Goal: Task Accomplishment & Management: Manage account settings

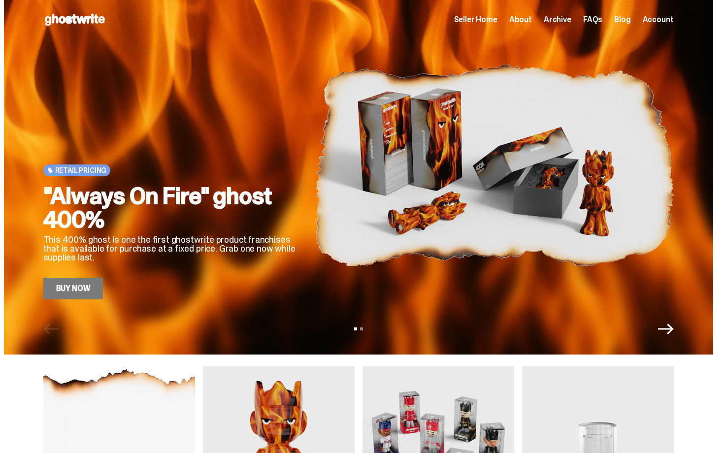
click at [490, 12] on div "Open main menu Home Seller Home About Archive FAQs Blog Account Seller Home Abo…" at bounding box center [358, 20] width 630 height 16
click at [490, 19] on span "Seller Home" at bounding box center [475, 20] width 43 height 8
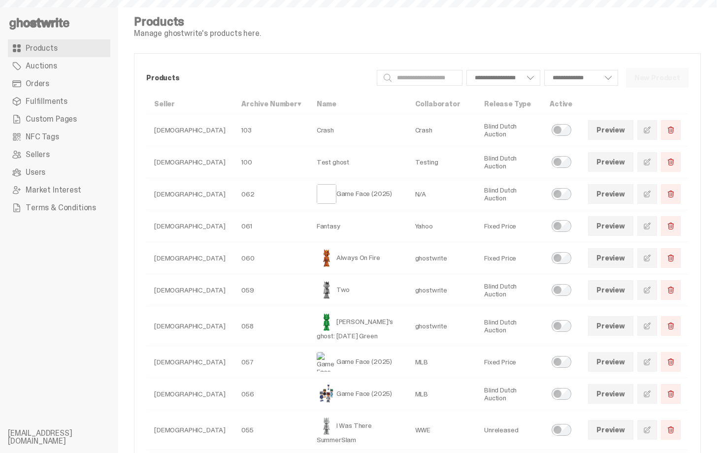
select select
click at [47, 82] on span "Orders" at bounding box center [38, 84] width 24 height 8
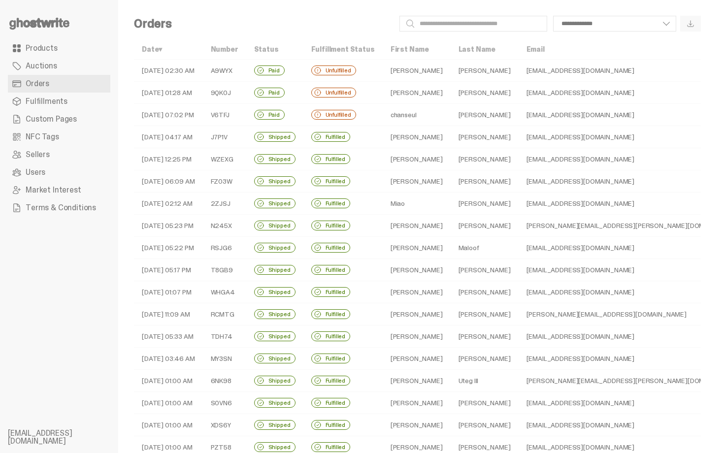
click at [407, 92] on td "[PERSON_NAME]" at bounding box center [417, 93] width 68 height 22
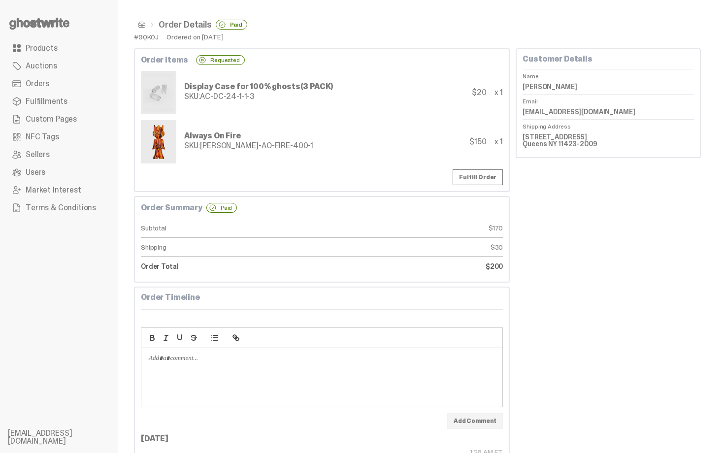
click at [37, 83] on span "Orders" at bounding box center [38, 84] width 24 height 8
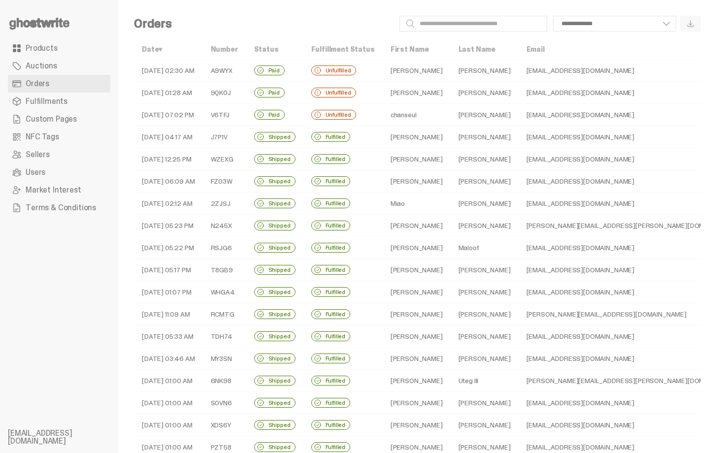
click at [289, 76] on td "Paid" at bounding box center [274, 71] width 57 height 22
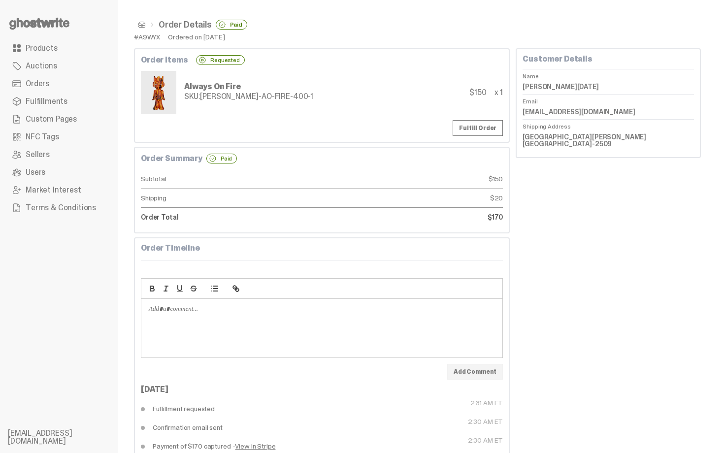
click at [319, 72] on div "Always On Fire SKU: TY-GH-AO-FIRE-400-1 $150 x 1" at bounding box center [322, 92] width 362 height 43
click at [141, 17] on nav "Order Details Paid" at bounding box center [417, 25] width 567 height 18
click at [139, 26] on span at bounding box center [142, 25] width 8 height 8
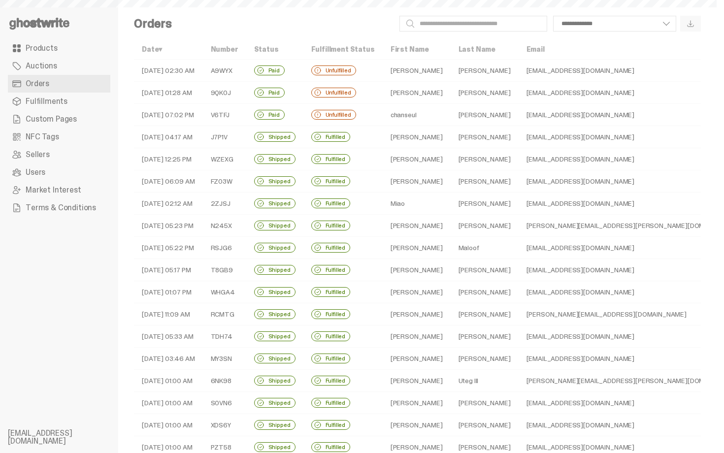
click at [53, 19] on icon at bounding box center [39, 24] width 63 height 16
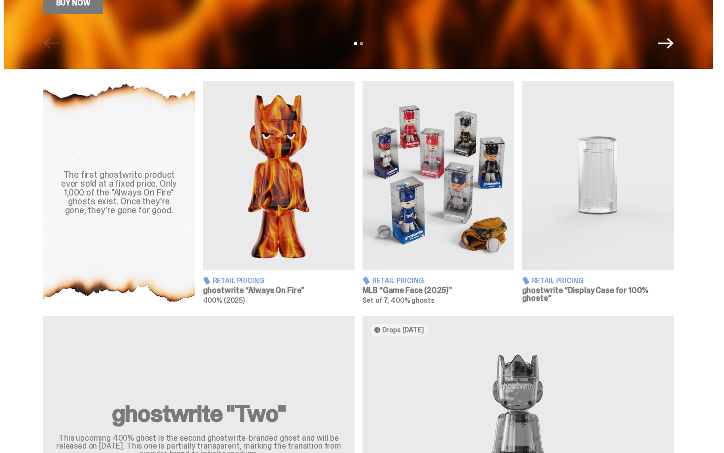
scroll to position [266, 0]
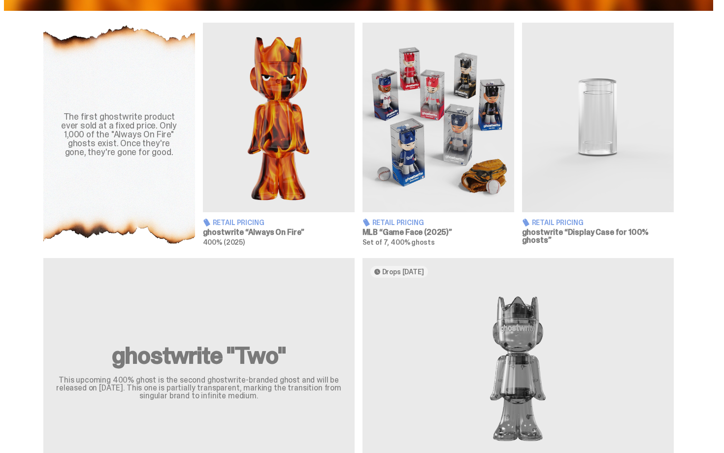
drag, startPoint x: 723, startPoint y: 167, endPoint x: 723, endPoint y: 189, distance: 21.7
click at [710, 187] on div "The first ghostwrite product ever sold at a fixed price. Only 1,000 of the "Alw…" at bounding box center [358, 135] width 716 height 224
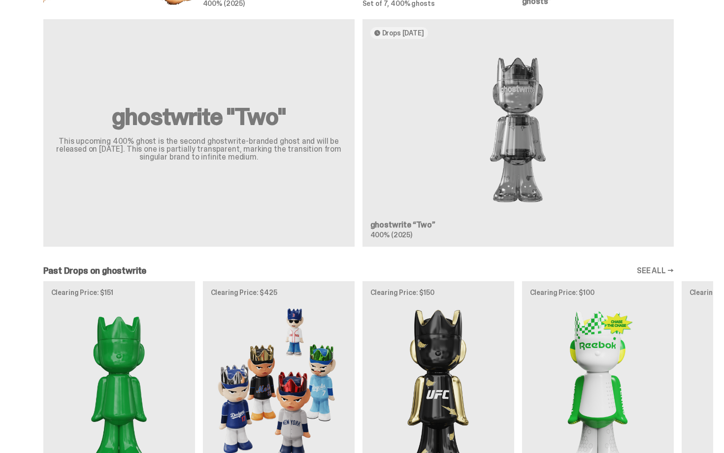
scroll to position [592, 0]
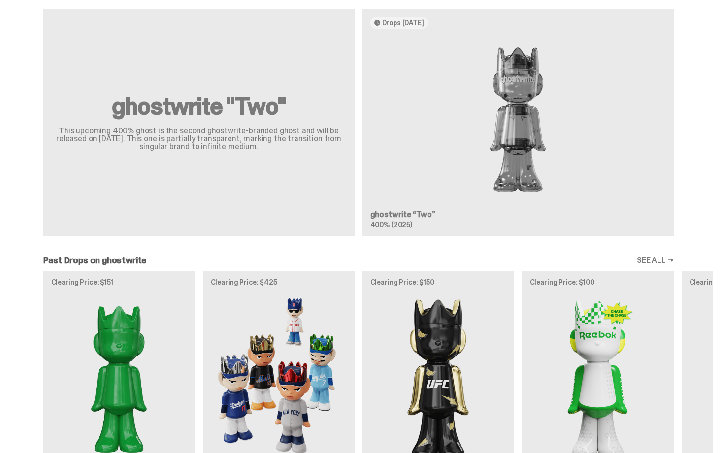
drag, startPoint x: 723, startPoint y: 135, endPoint x: 677, endPoint y: 226, distance: 101.7
click at [598, 140] on div "ghostwrite "Two" This upcoming 400% ghost is the second ghostwrite-branded ghos…" at bounding box center [358, 126] width 709 height 235
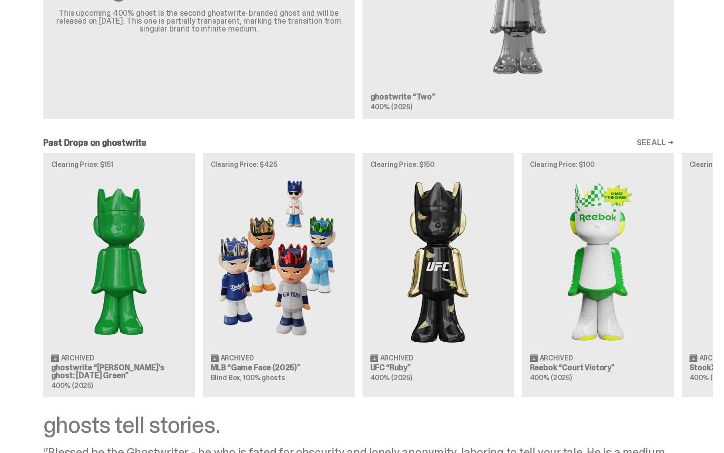
scroll to position [0, 0]
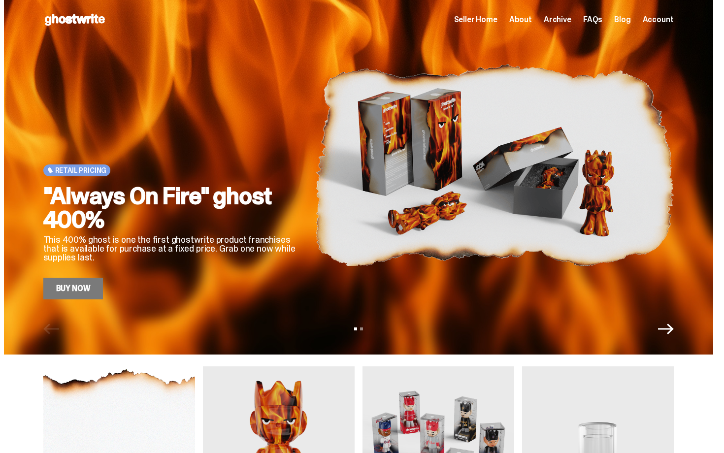
drag, startPoint x: 723, startPoint y: 305, endPoint x: 723, endPoint y: -18, distance: 323.0
click at [716, 0] on html "Open main menu Home Seller Home About Archive FAQs Blog Account Seller Home" at bounding box center [358, 226] width 716 height 453
click at [495, 22] on span "Seller Home" at bounding box center [475, 20] width 43 height 8
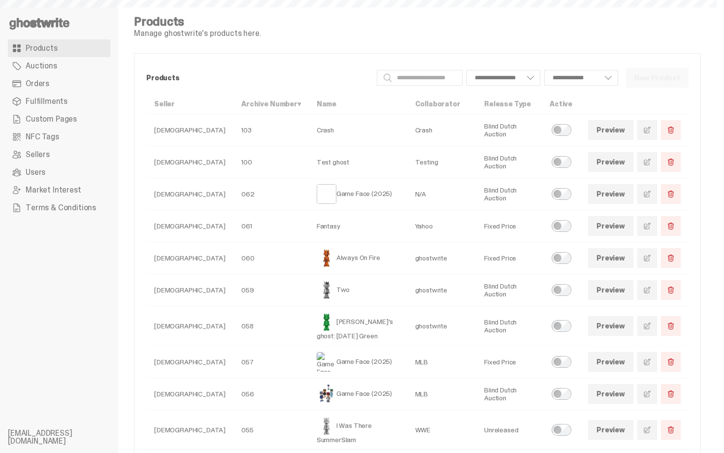
select select
click at [65, 66] on link "Auctions" at bounding box center [59, 66] width 102 height 18
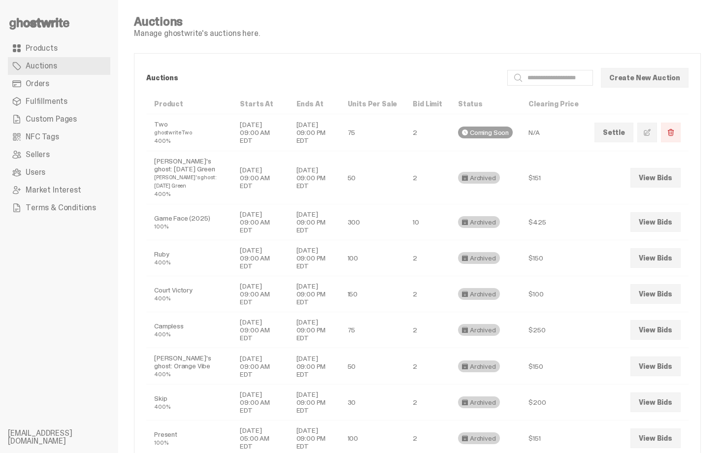
click at [66, 88] on link "Orders" at bounding box center [59, 84] width 102 height 18
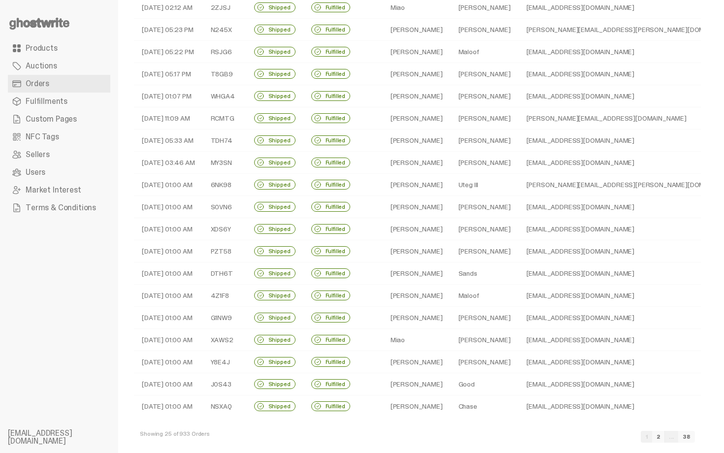
scroll to position [207, 0]
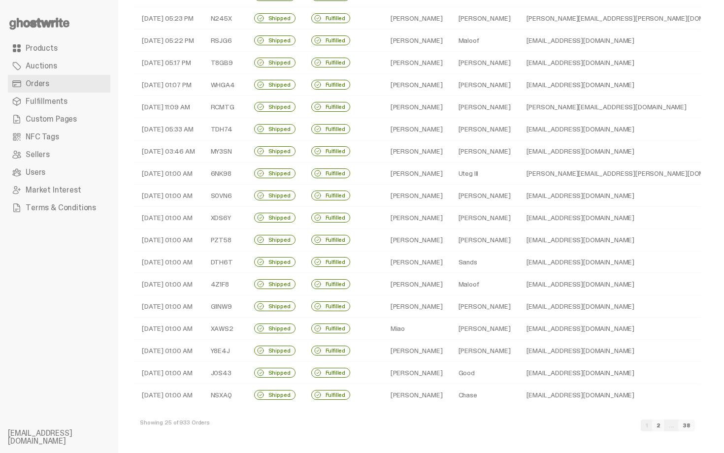
click at [665, 428] on link "2" at bounding box center [658, 426] width 13 height 12
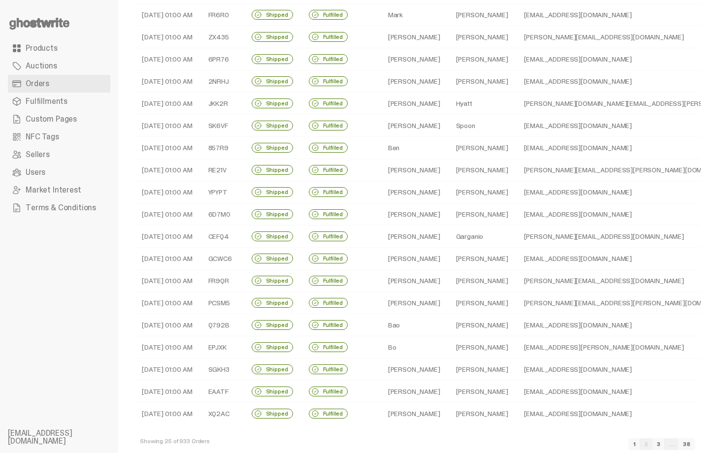
scroll to position [207, 0]
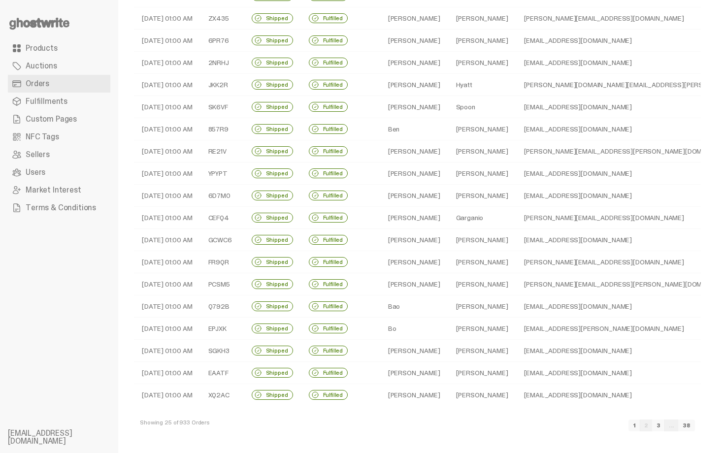
click at [665, 426] on link "3" at bounding box center [658, 426] width 13 height 12
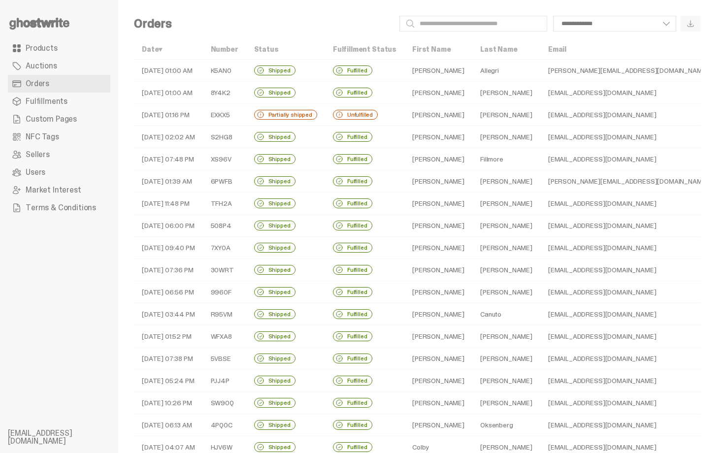
click at [434, 120] on td "[PERSON_NAME]" at bounding box center [438, 115] width 68 height 22
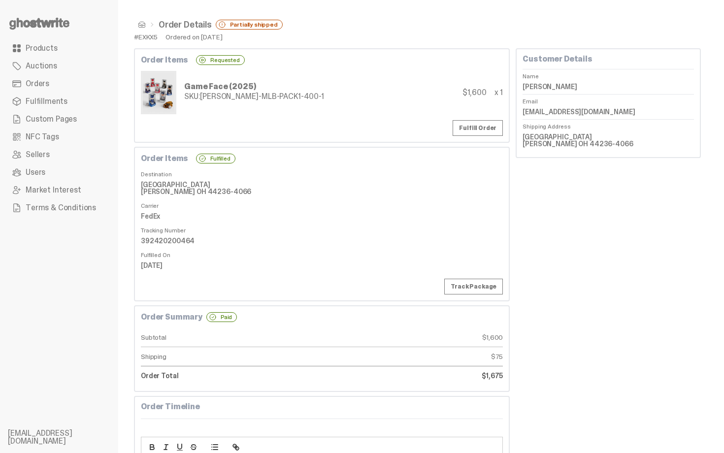
click at [165, 240] on dd "392420200464" at bounding box center [322, 240] width 362 height 15
copy dd "392420200464"
click at [482, 129] on link "Fulfill Order" at bounding box center [478, 128] width 50 height 16
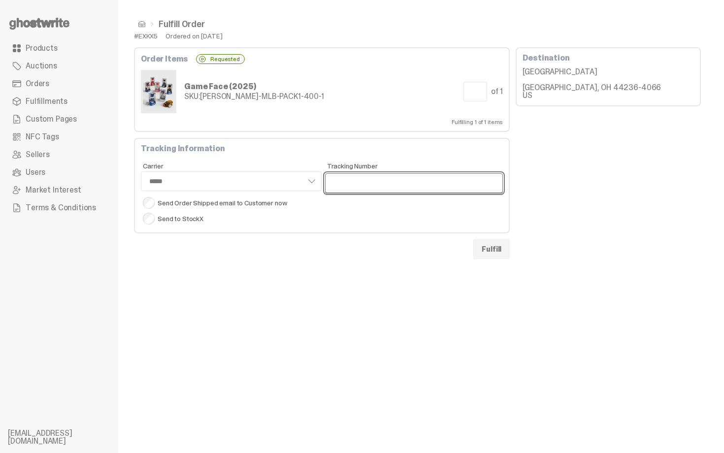
click at [377, 178] on input "Tracking Number" at bounding box center [414, 183] width 178 height 20
paste input "**********"
type input "**********"
select select "*****"
type input "**********"
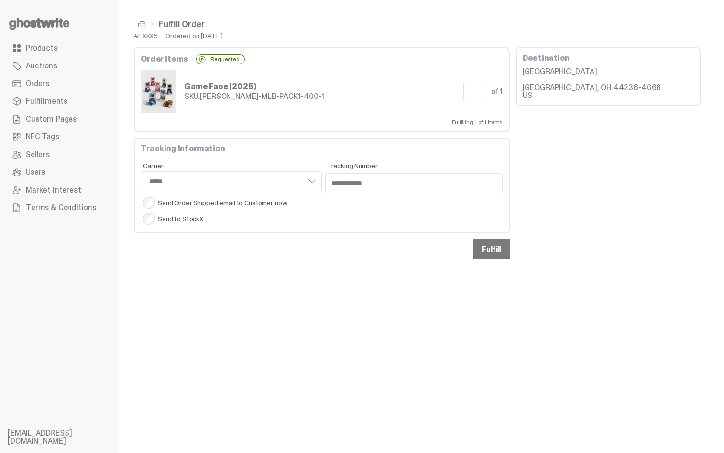
click at [497, 251] on button "Fulfill" at bounding box center [491, 249] width 36 height 20
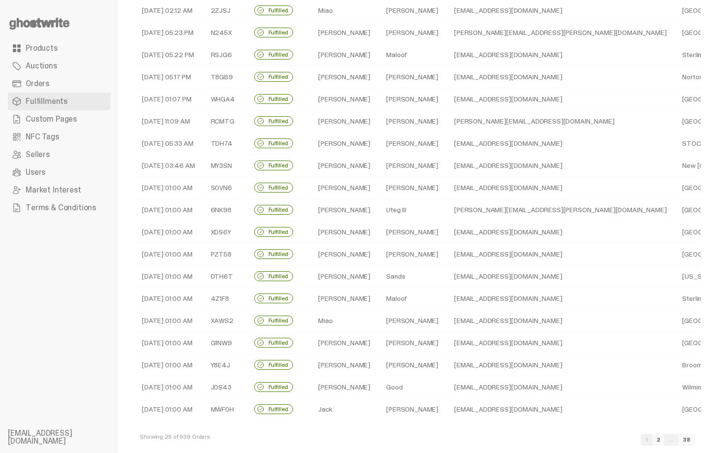
scroll to position [207, 0]
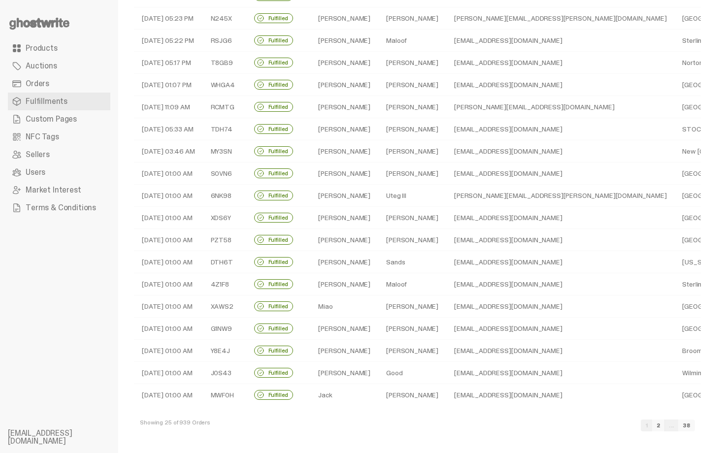
click at [665, 423] on link "2" at bounding box center [658, 426] width 13 height 12
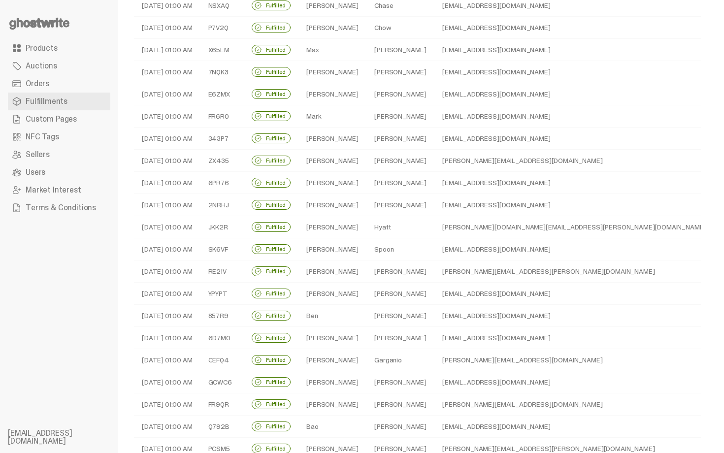
scroll to position [79, 0]
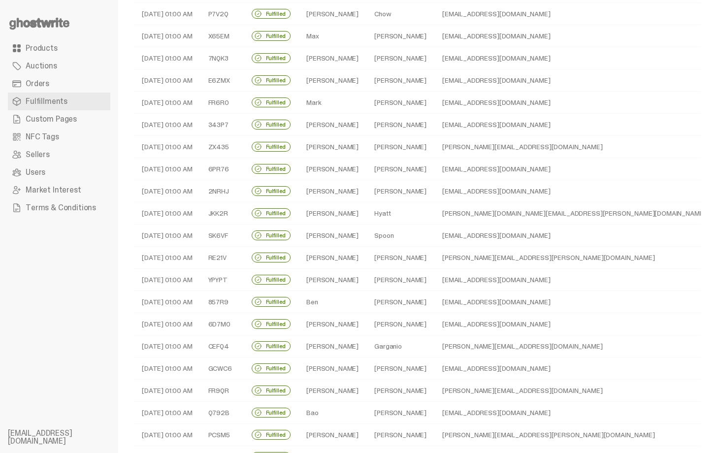
click at [398, 210] on td "Hyatt" at bounding box center [400, 213] width 68 height 22
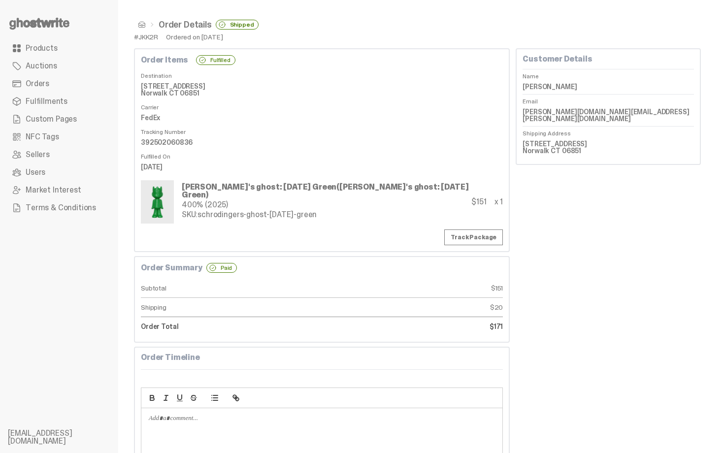
click at [397, 211] on div "SKU: schrodingers-ghost-[DATE]-green" at bounding box center [327, 215] width 290 height 8
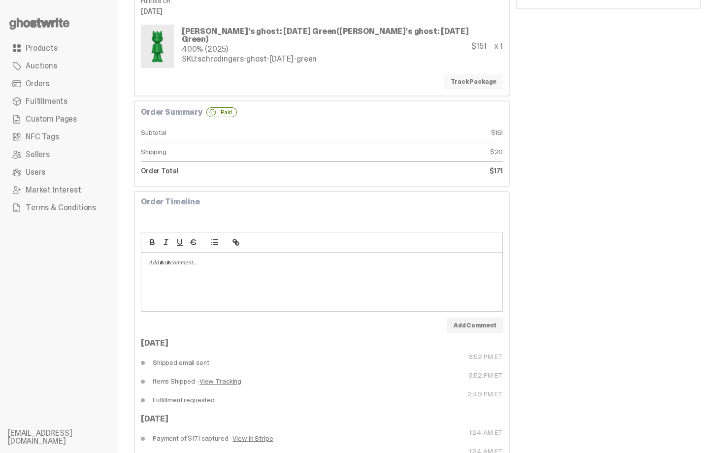
scroll to position [158, 0]
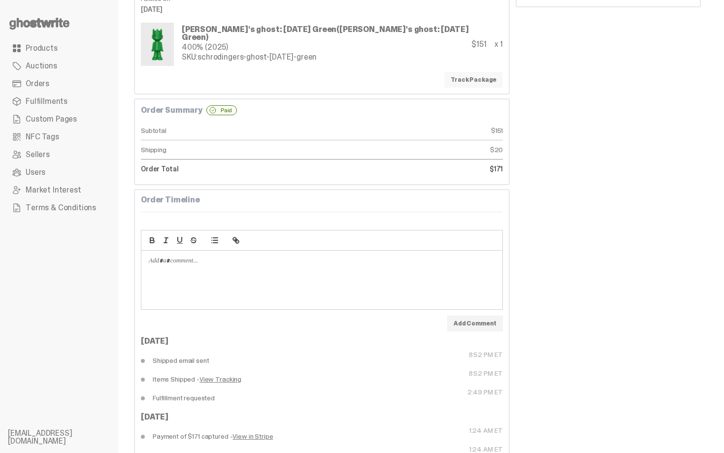
click at [471, 76] on link "Track Package" at bounding box center [473, 80] width 59 height 16
